Goal: Task Accomplishment & Management: Use online tool/utility

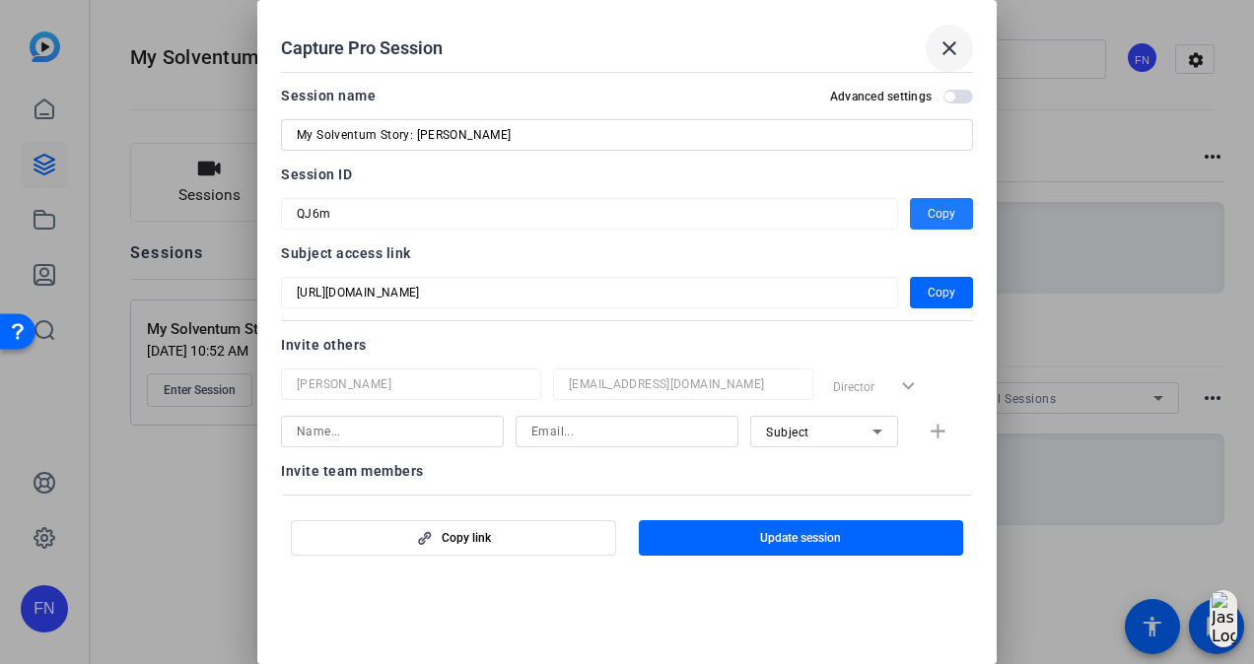
click at [935, 43] on span at bounding box center [949, 48] width 47 height 47
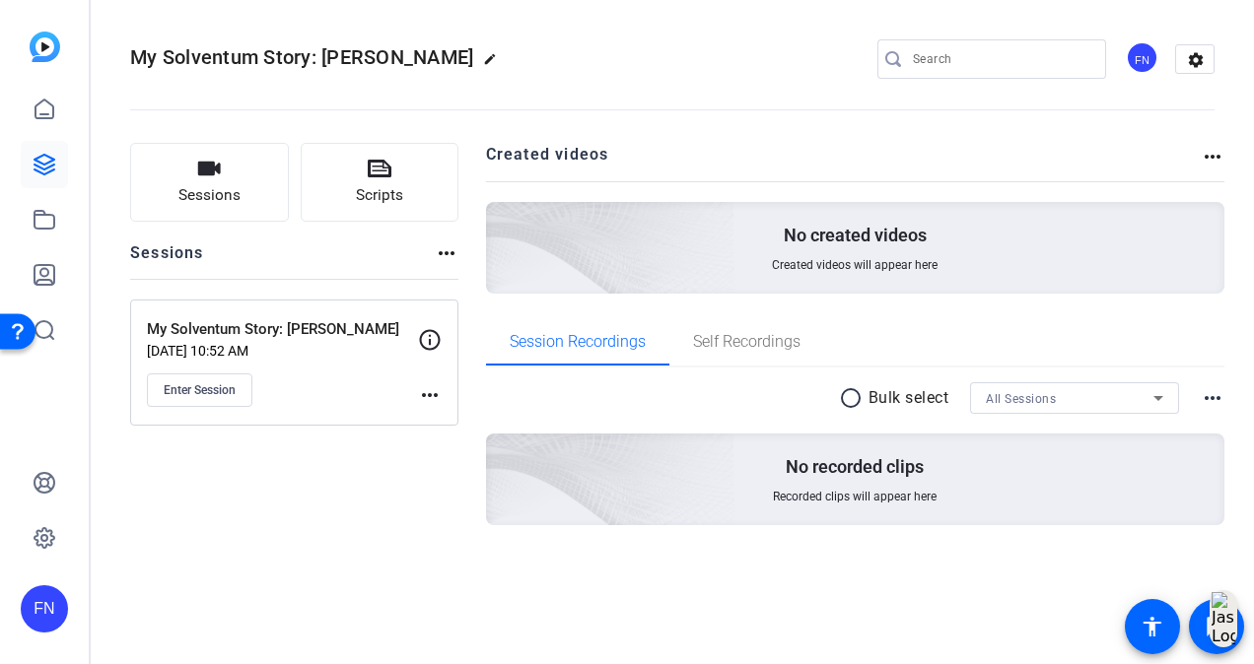
click at [358, 534] on div "Sessions Scripts Sessions more_horiz My Solventum Story: [PERSON_NAME] [DATE] 1…" at bounding box center [294, 366] width 328 height 446
click at [406, 560] on div "Sessions Scripts Sessions more_horiz My Solventum Story: [PERSON_NAME] [DATE] 1…" at bounding box center [294, 366] width 328 height 446
click at [207, 395] on span "Enter Session" at bounding box center [200, 391] width 72 height 16
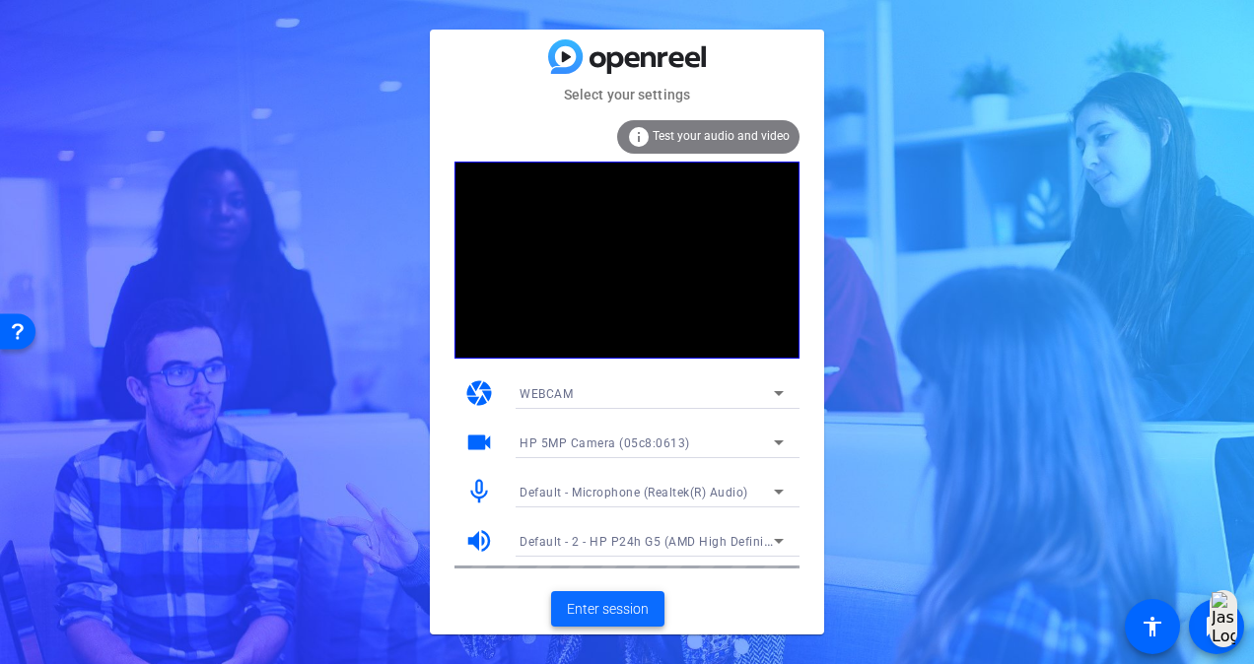
click at [644, 615] on span "Enter session" at bounding box center [608, 609] width 82 height 21
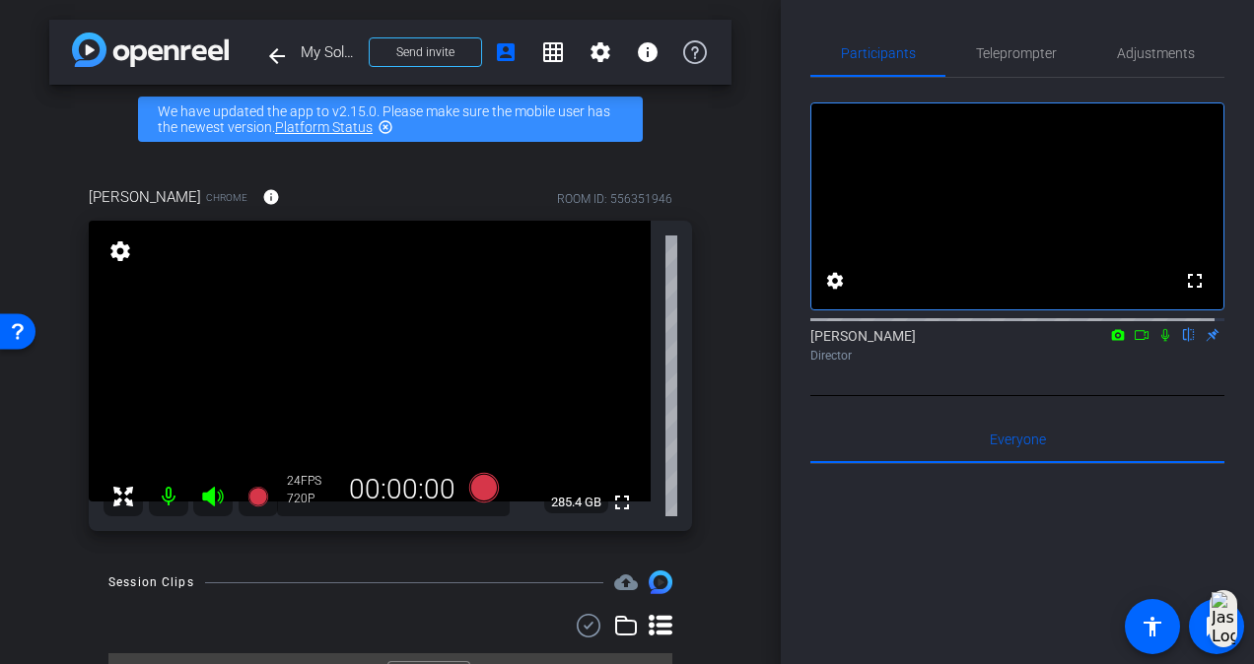
click at [120, 252] on mat-icon "settings" at bounding box center [120, 252] width 28 height 24
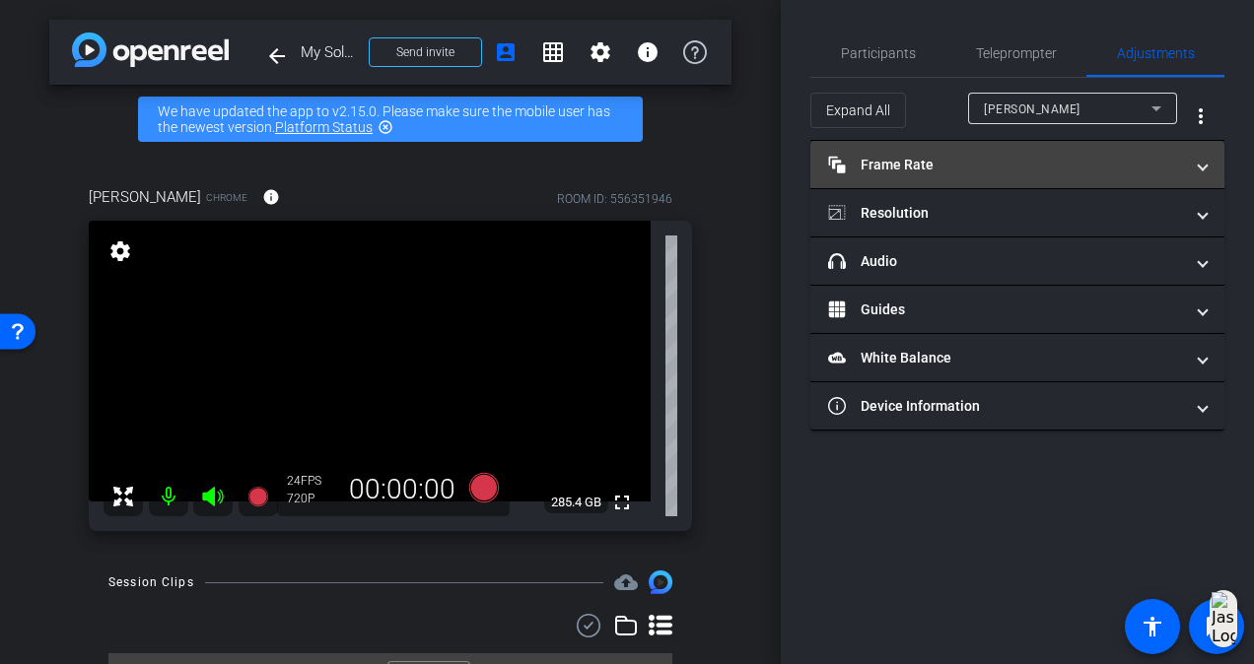
click at [1017, 175] on mat-expansion-panel-header "Frame Rate Frame Rate" at bounding box center [1017, 164] width 414 height 47
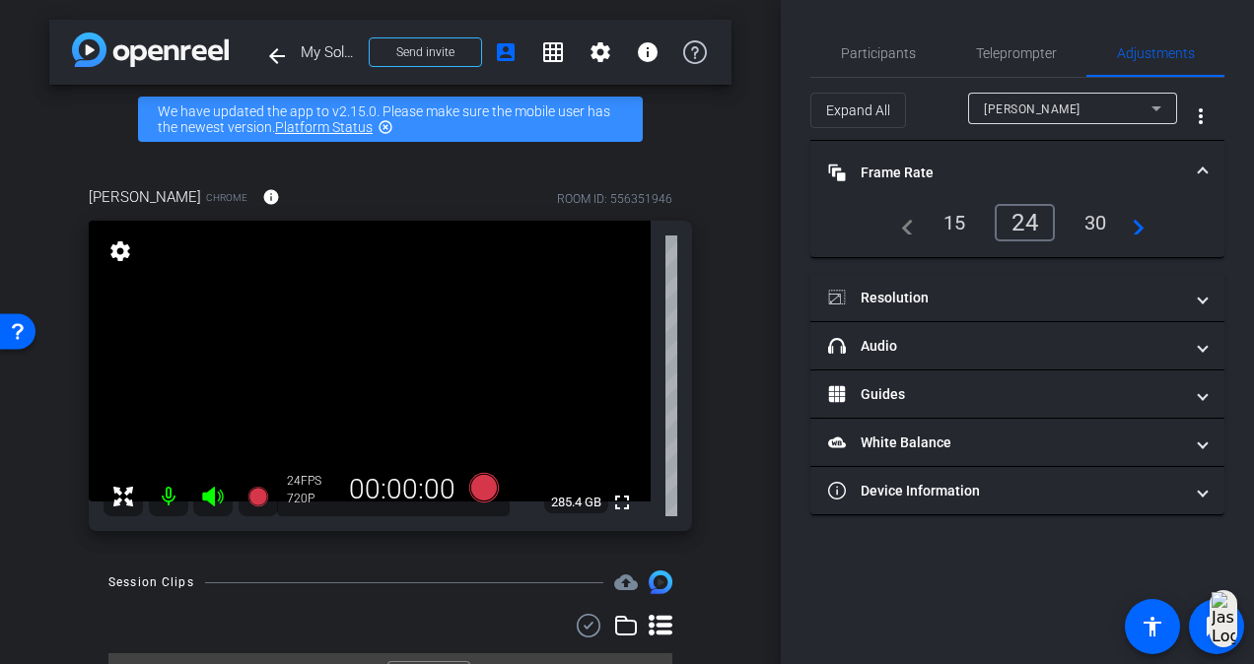
click at [1201, 163] on span at bounding box center [1203, 173] width 8 height 21
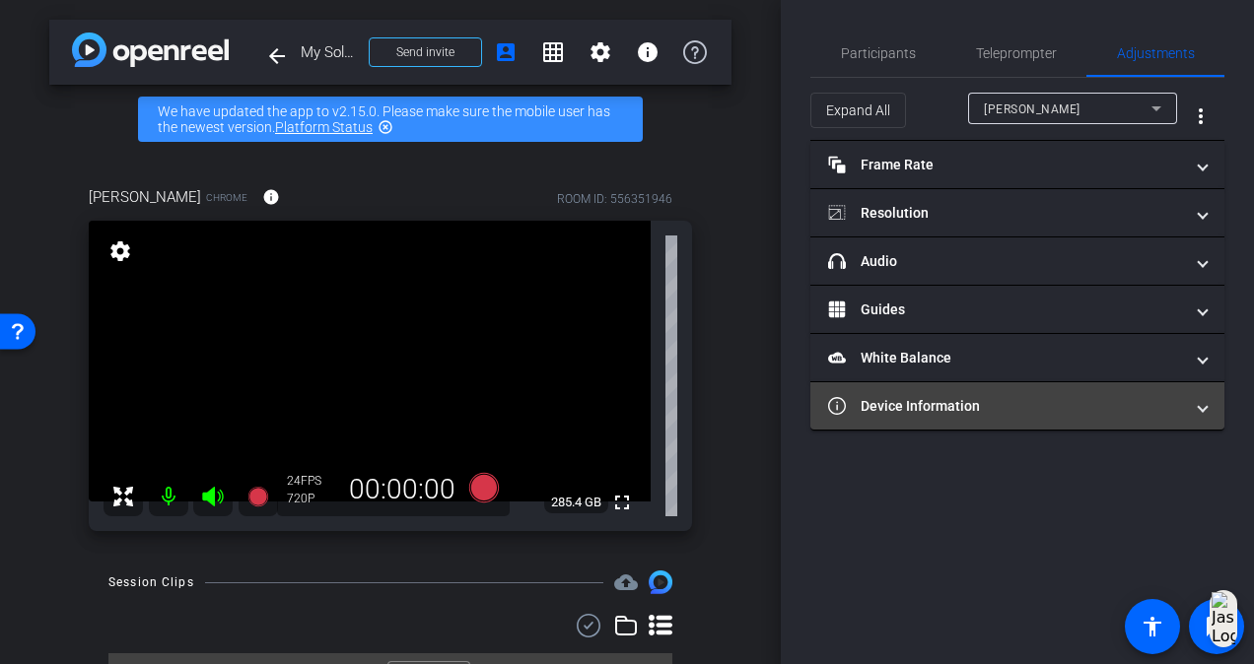
click at [1118, 403] on mat-panel-title "Device Information" at bounding box center [1005, 406] width 355 height 21
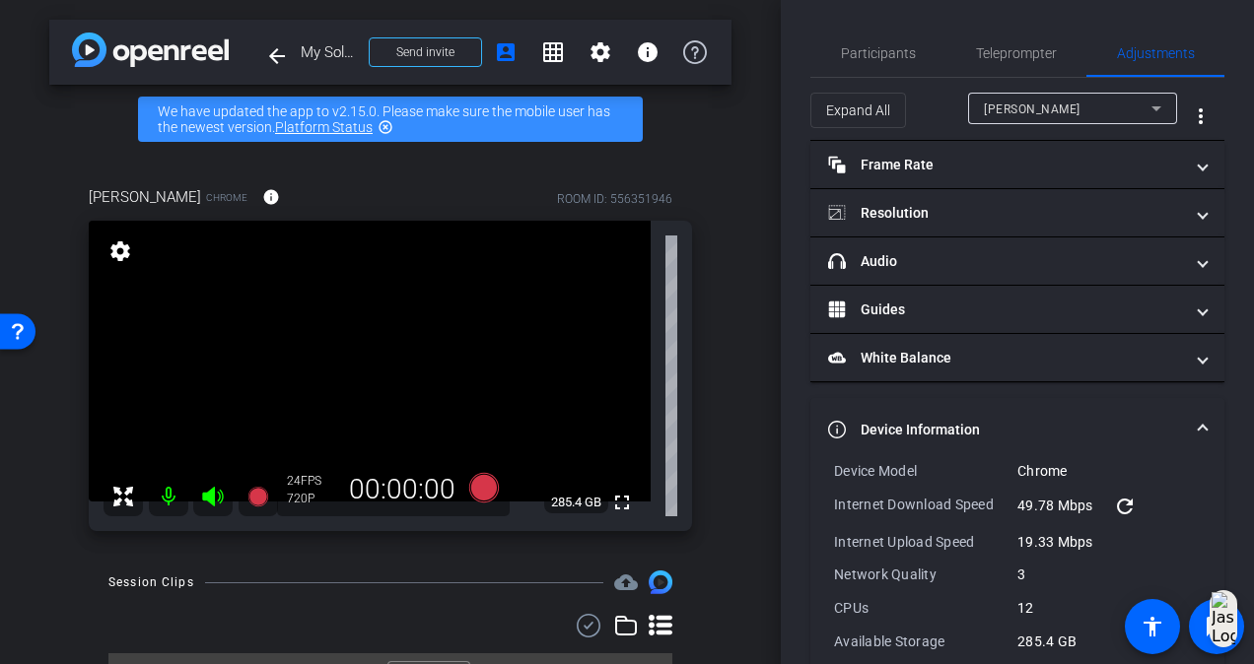
click at [1116, 405] on mat-expansion-panel-header "Device Information" at bounding box center [1017, 429] width 414 height 63
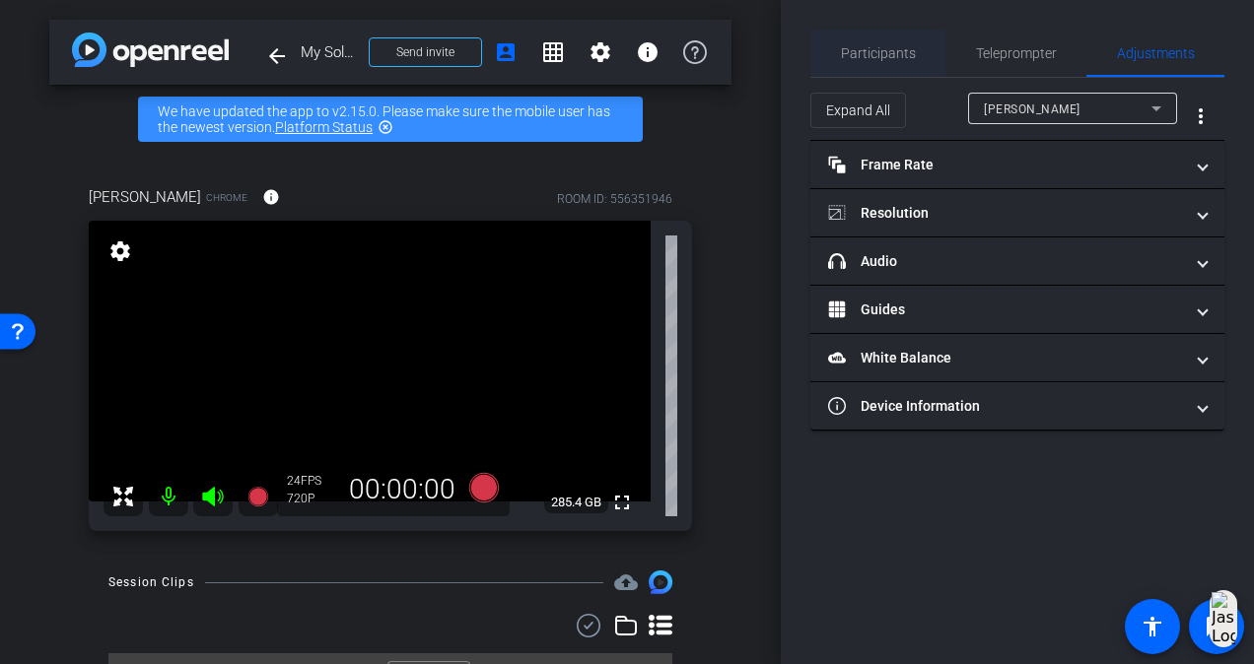
click at [877, 44] on span "Participants" at bounding box center [878, 53] width 75 height 47
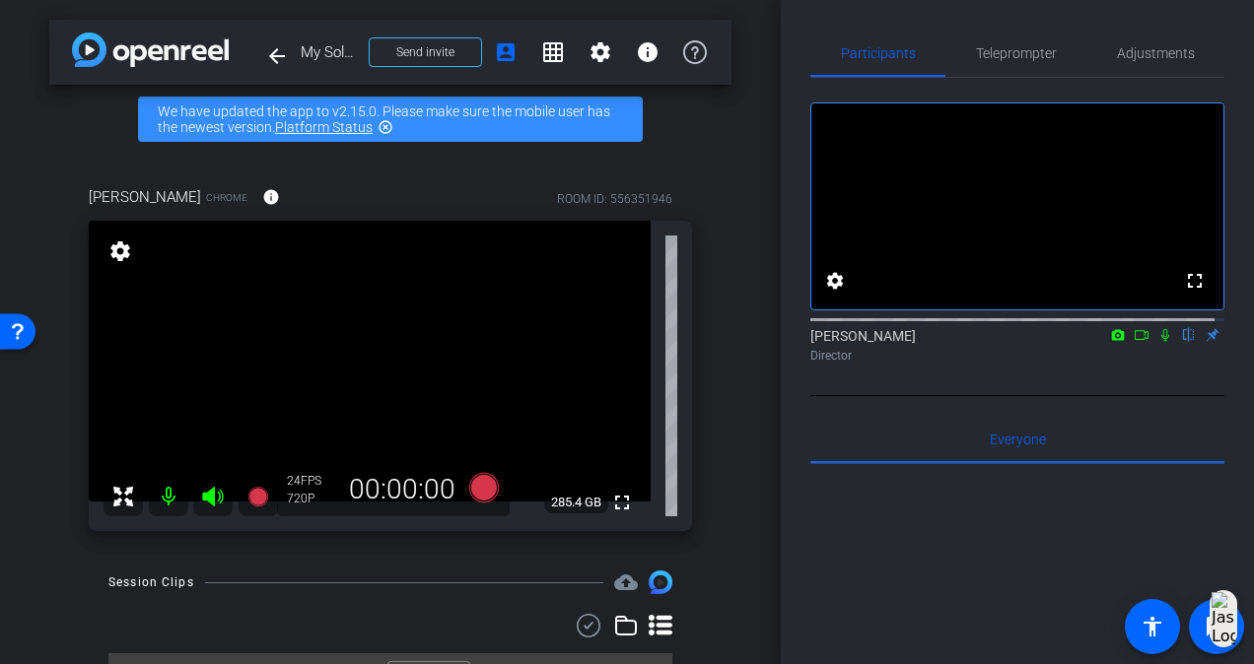
click at [1157, 342] on icon at bounding box center [1165, 335] width 16 height 14
click at [481, 478] on icon at bounding box center [484, 488] width 30 height 30
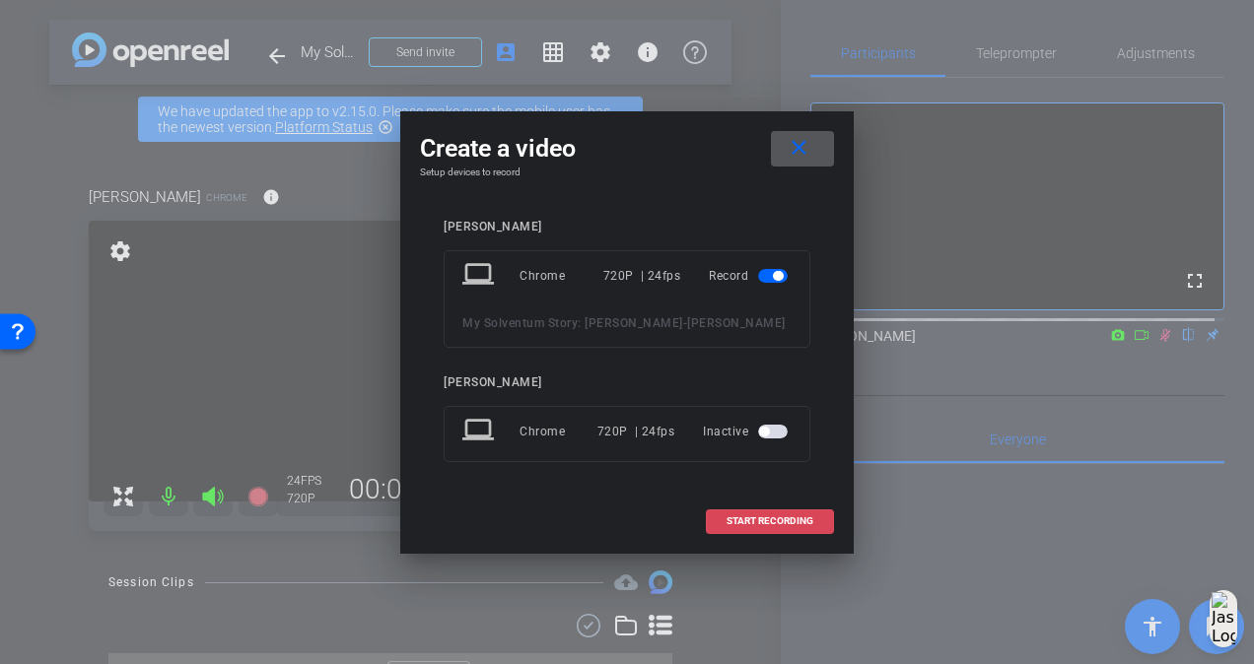
click at [790, 510] on span at bounding box center [770, 521] width 126 height 47
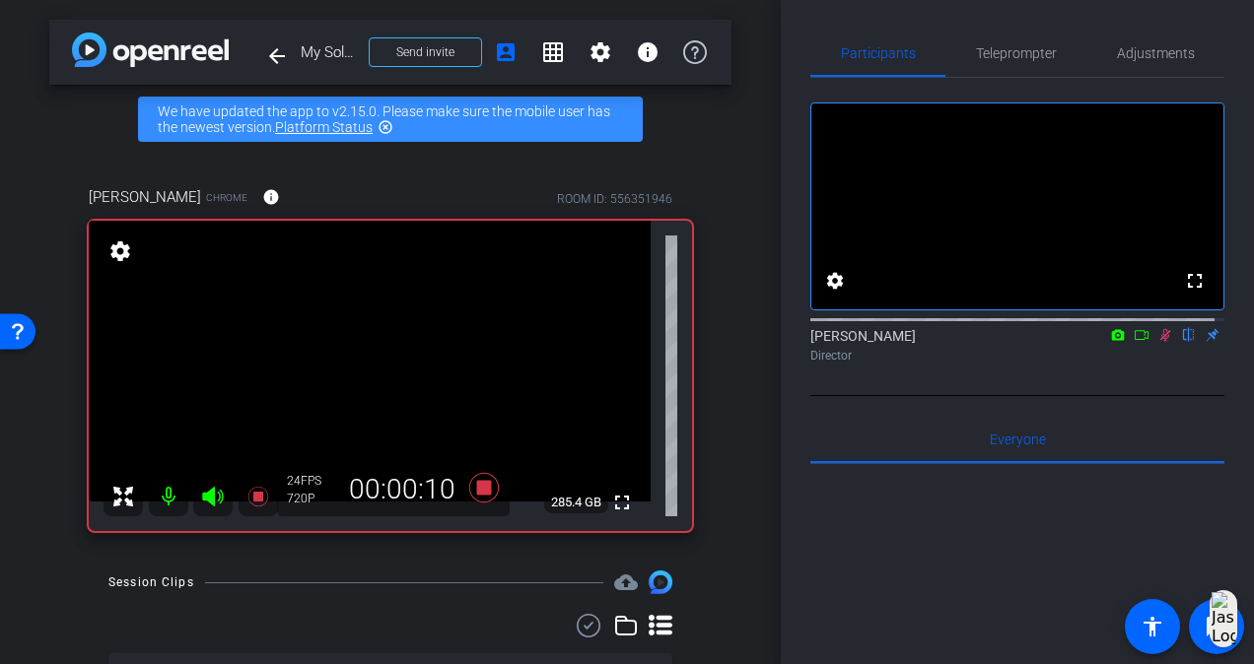
click at [1157, 342] on icon at bounding box center [1165, 335] width 16 height 14
click at [1161, 342] on icon at bounding box center [1165, 335] width 8 height 13
click at [474, 493] on icon at bounding box center [484, 488] width 30 height 30
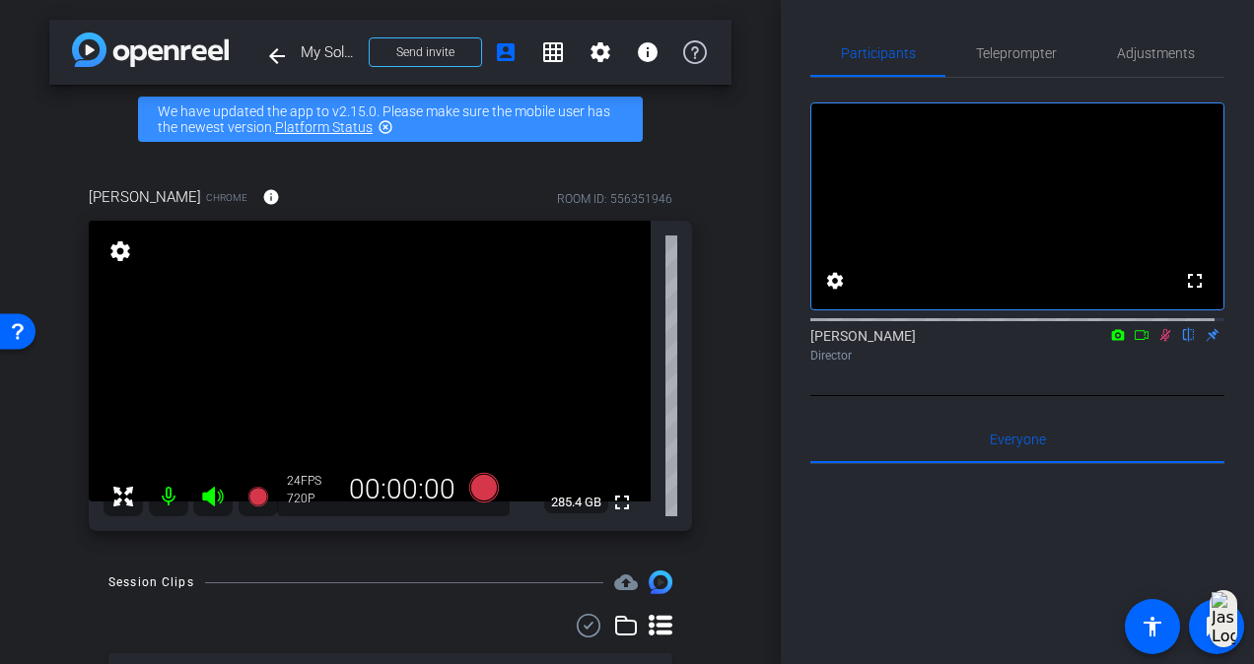
click at [1160, 342] on icon at bounding box center [1165, 335] width 11 height 13
click at [1161, 342] on icon at bounding box center [1165, 335] width 8 height 13
click at [471, 489] on icon at bounding box center [484, 488] width 30 height 30
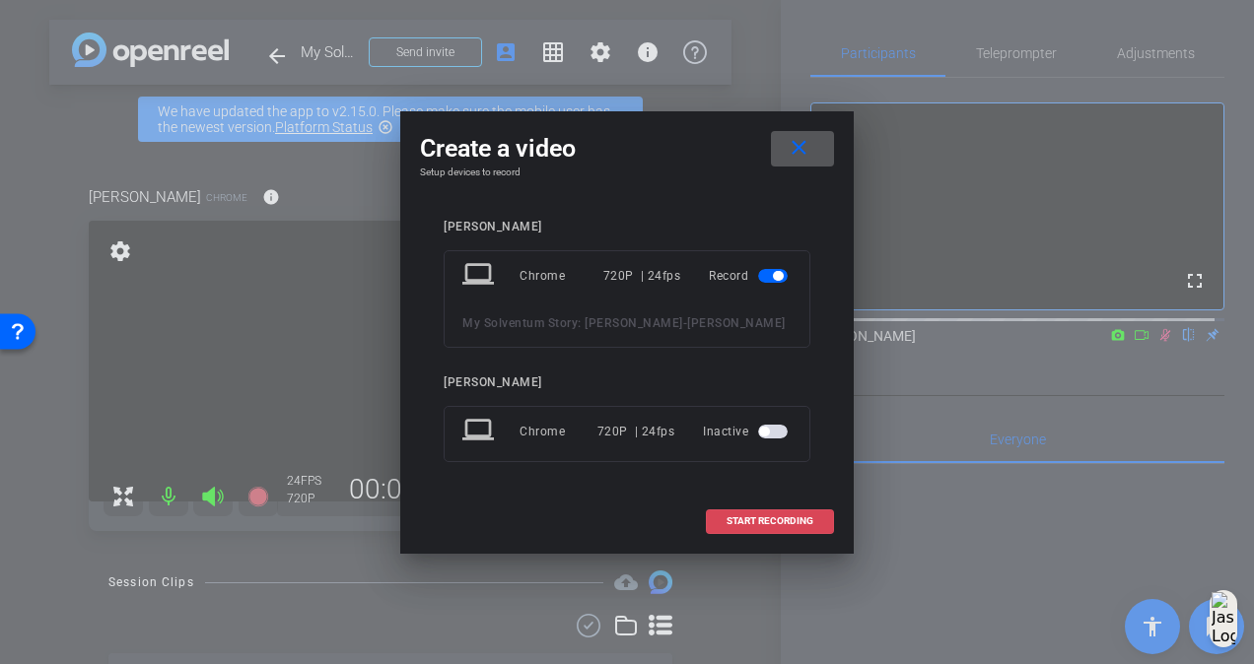
click at [744, 518] on span "START RECORDING" at bounding box center [770, 522] width 87 height 10
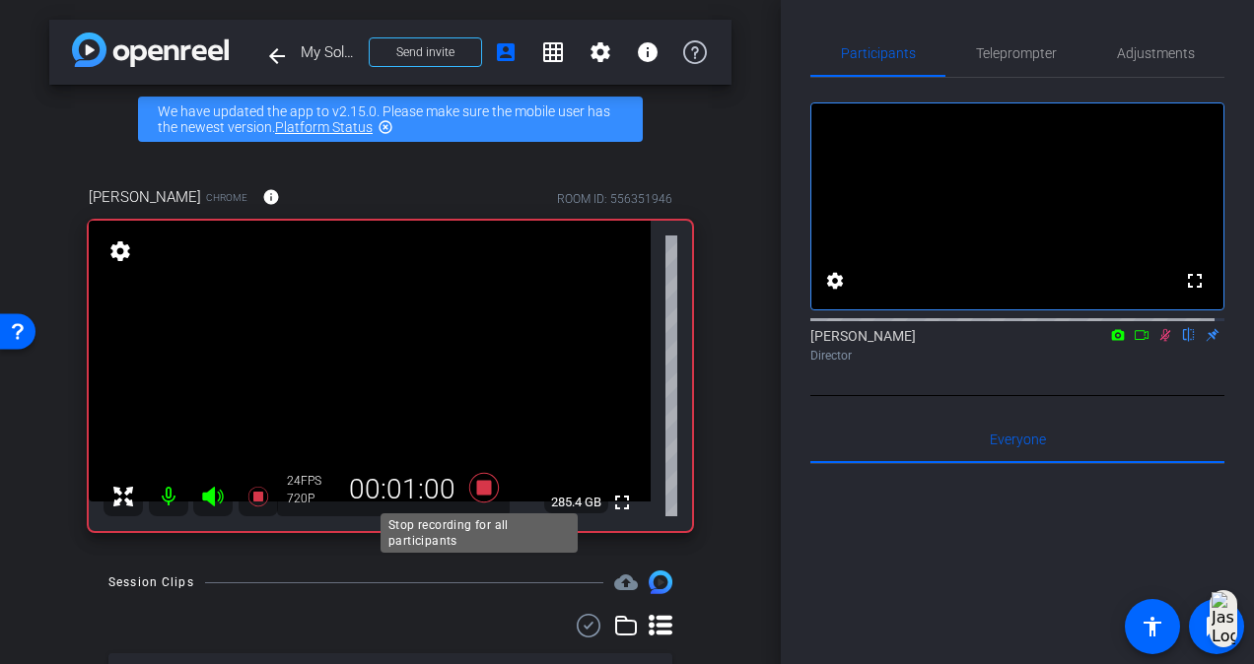
click at [476, 488] on icon at bounding box center [484, 488] width 30 height 30
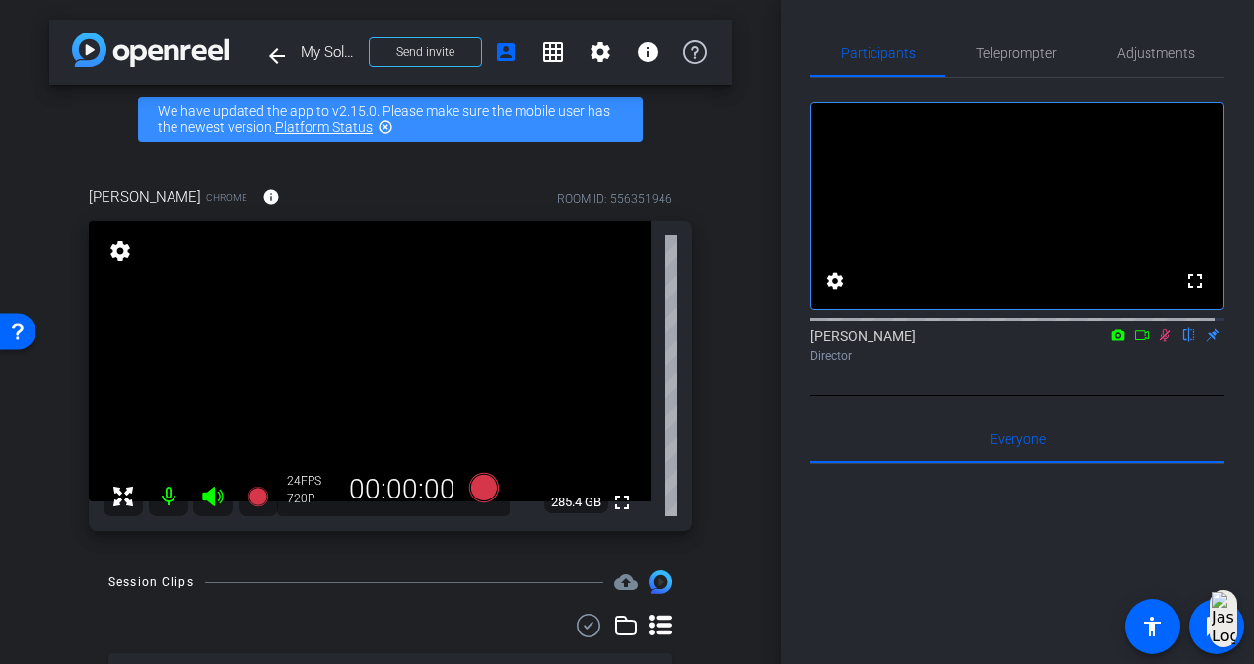
click at [1157, 342] on icon at bounding box center [1165, 335] width 16 height 14
click at [748, 572] on div "arrow_back My Solventum Story: [PERSON_NAME] Back to project Send invite accoun…" at bounding box center [390, 332] width 781 height 664
click at [1157, 342] on icon at bounding box center [1165, 335] width 16 height 14
click at [473, 488] on icon at bounding box center [484, 488] width 30 height 30
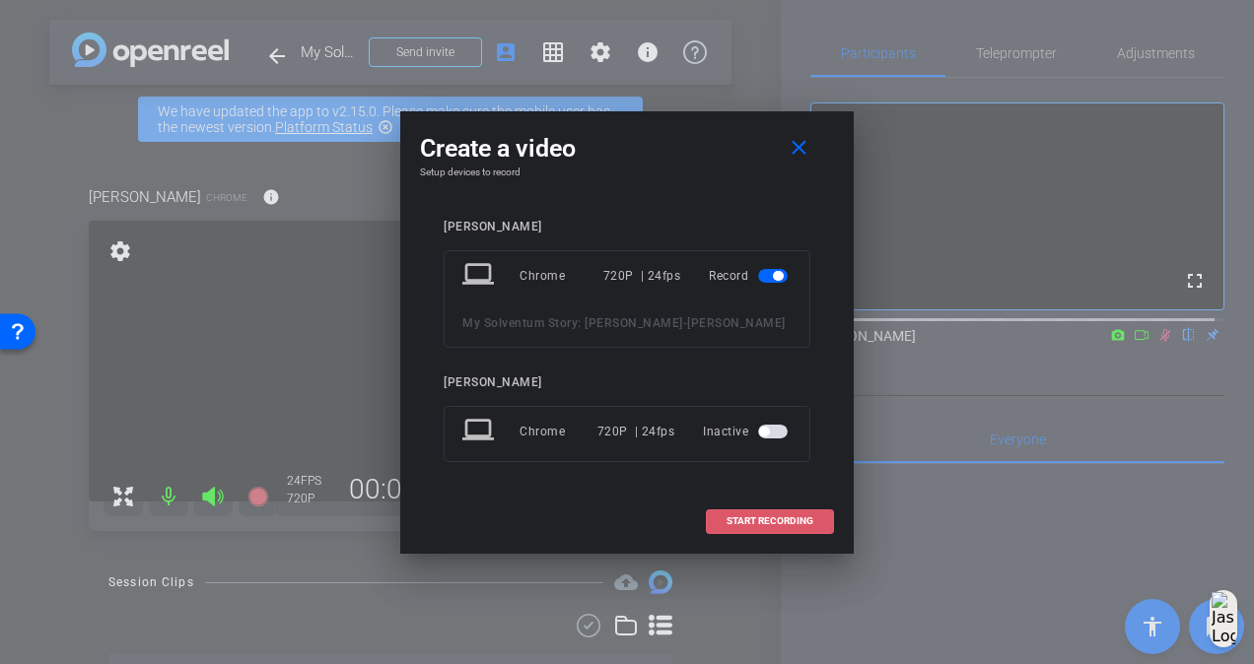
click at [809, 523] on span "START RECORDING" at bounding box center [770, 522] width 87 height 10
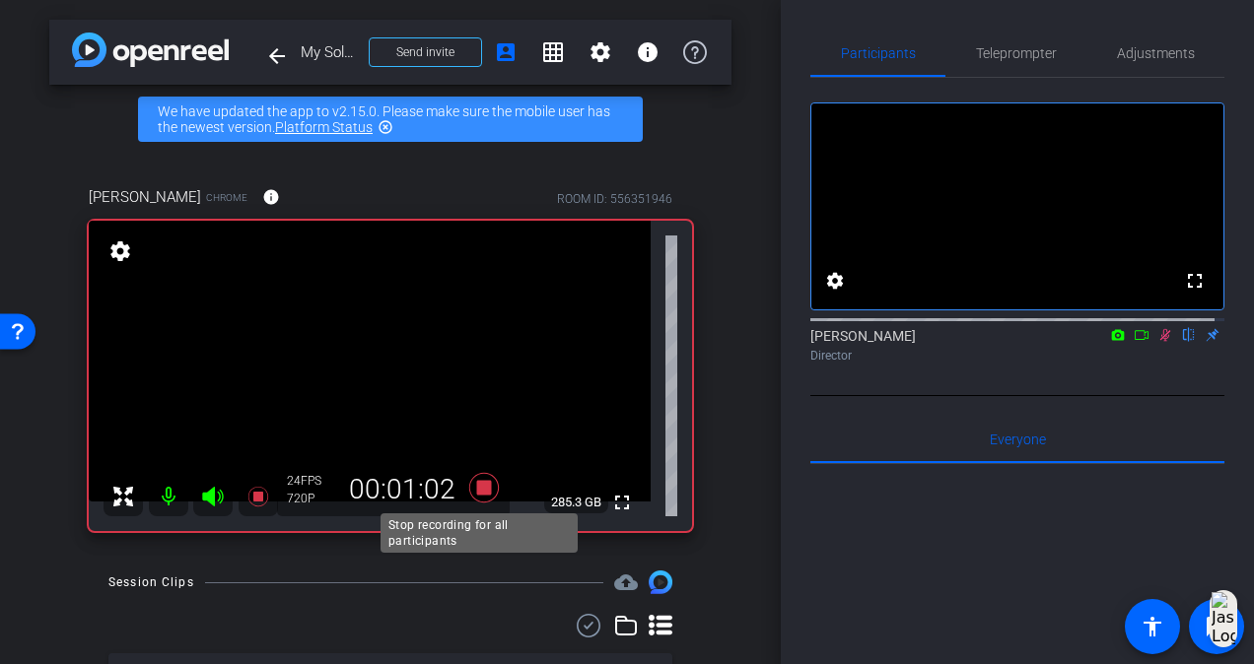
click at [481, 483] on icon at bounding box center [484, 488] width 30 height 30
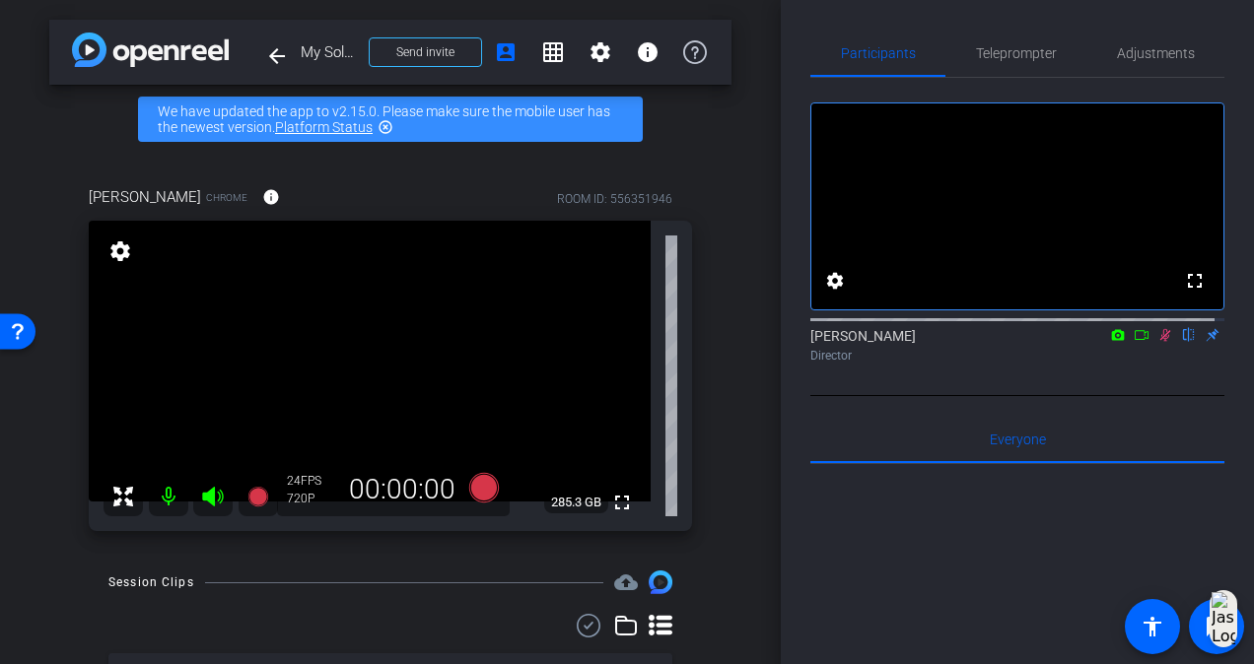
click at [1159, 342] on icon at bounding box center [1165, 335] width 16 height 14
click at [81, 157] on div "[PERSON_NAME] Chrome info ROOM ID: 556351946 fullscreen settings 285.3 GB 24 FP…" at bounding box center [390, 352] width 682 height 397
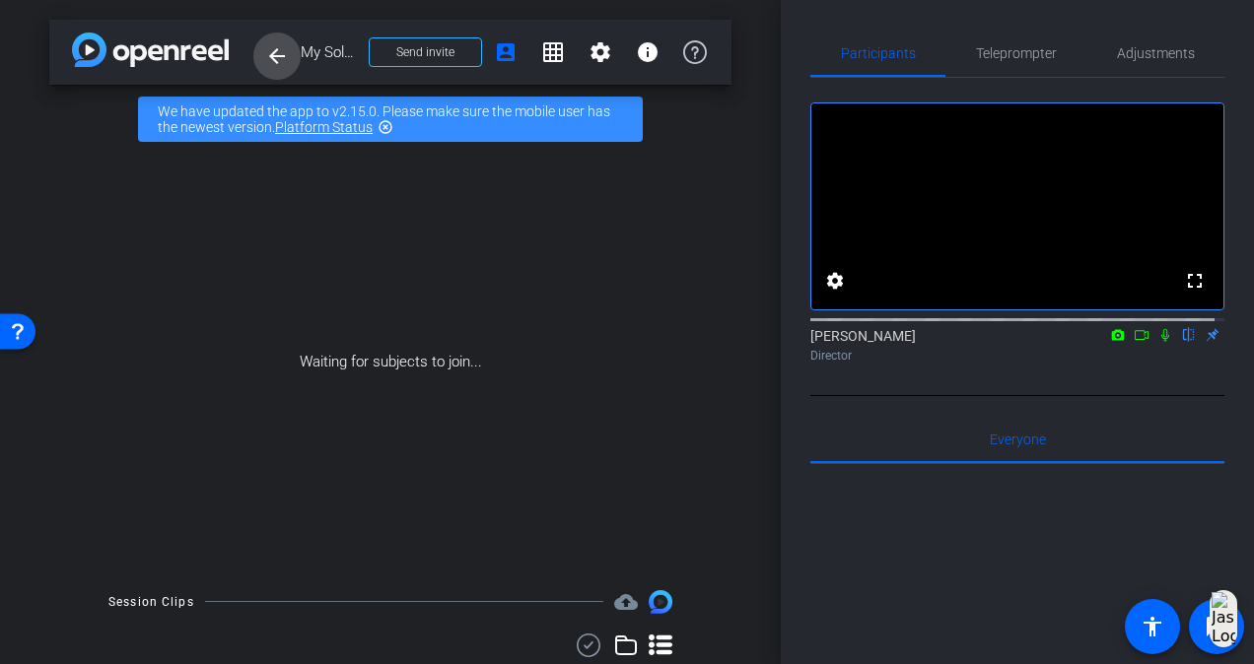
click at [267, 65] on mat-icon "arrow_back" at bounding box center [277, 56] width 24 height 24
